Goal: Task Accomplishment & Management: Manage account settings

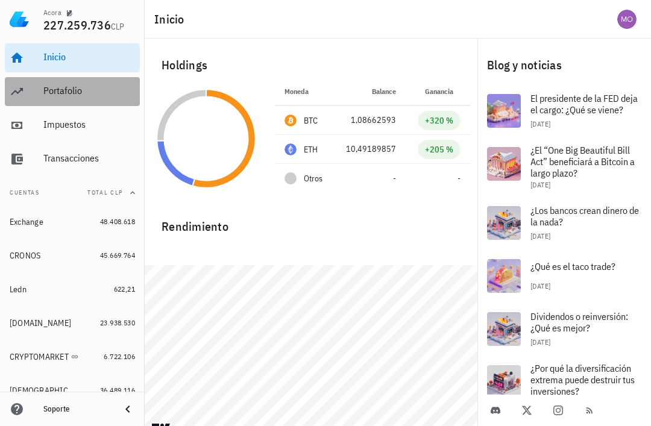
click at [60, 92] on div "Portafolio" at bounding box center [89, 90] width 92 height 11
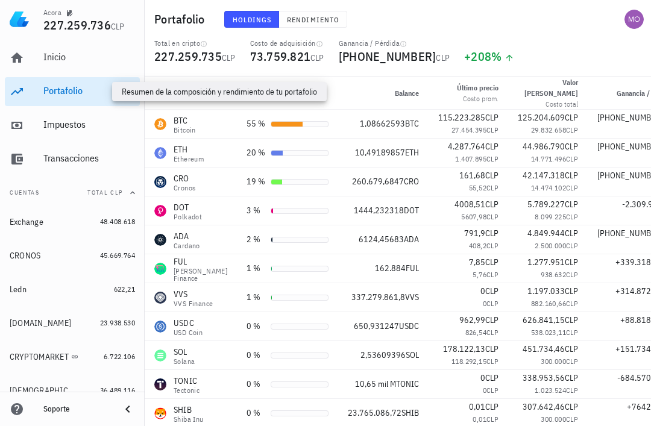
click at [311, 26] on button "Rendimiento" at bounding box center [313, 19] width 68 height 17
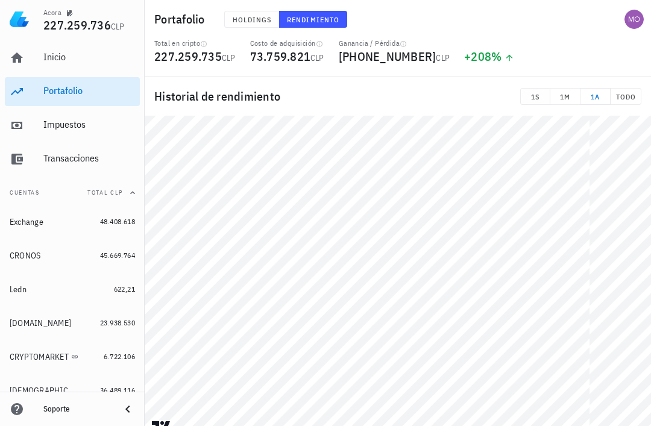
click at [638, 17] on div "avatar" at bounding box center [633, 19] width 19 height 19
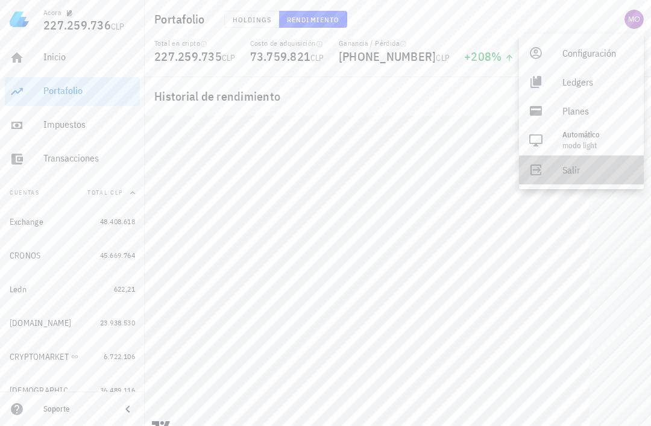
click at [557, 174] on link "Salir" at bounding box center [581, 169] width 125 height 29
